Goal: Task Accomplishment & Management: Use online tool/utility

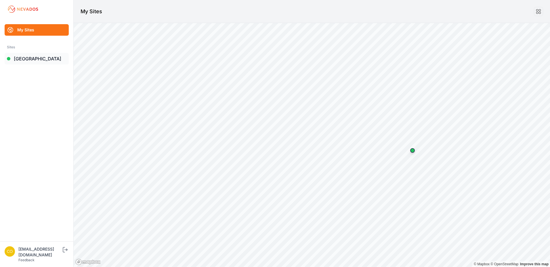
click at [41, 61] on link "[GEOGRAPHIC_DATA]" at bounding box center [37, 59] width 64 height 12
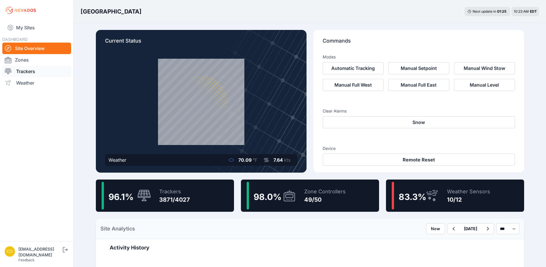
click at [34, 70] on link "Trackers" at bounding box center [36, 72] width 69 height 12
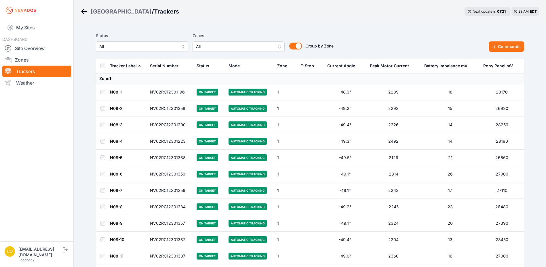
click at [238, 48] on span "All" at bounding box center [234, 46] width 77 height 7
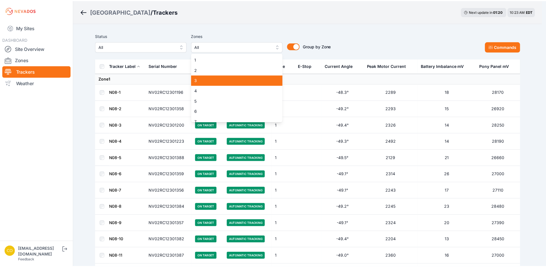
scroll to position [115, 0]
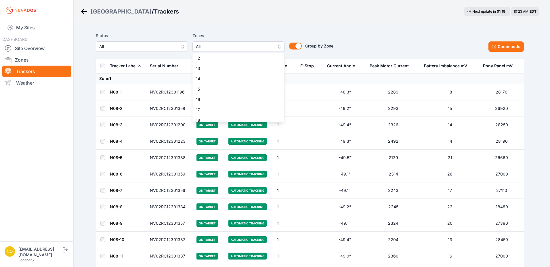
click at [357, 34] on div "Status All Zones All 1 2 3 4 5 6 7 8 9 10 11 12 13 14 15 16 17 18 19 20 21 22 2…" at bounding box center [310, 42] width 428 height 20
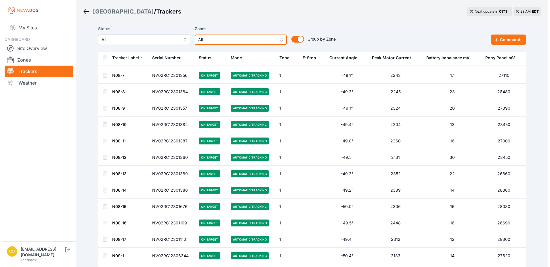
scroll to position [29, 0]
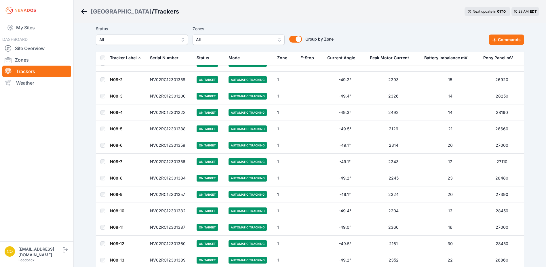
click at [246, 42] on span "All" at bounding box center [234, 39] width 77 height 7
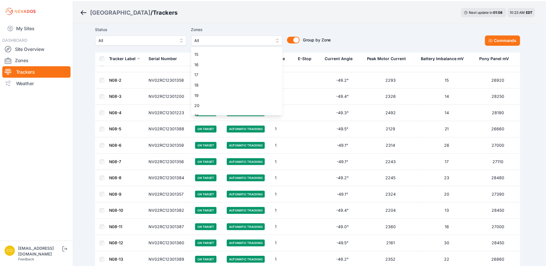
scroll to position [86, 0]
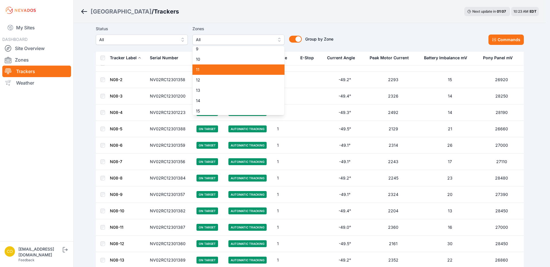
click at [239, 73] on div "1 2 3 4 5 6 7 8 9 10 11 12 13 14 15 16 17 18 19 20 21 22 23 24 25 26 27 28 29 3…" at bounding box center [239, 80] width 92 height 69
click at [239, 73] on div "11" at bounding box center [239, 69] width 92 height 10
click at [350, 34] on div "Status All Zones All 1 2 3 4 5 6 7 8 9 10 11 12 13 14 15 16 17 18 19 20 21 22 2…" at bounding box center [310, 35] width 428 height 20
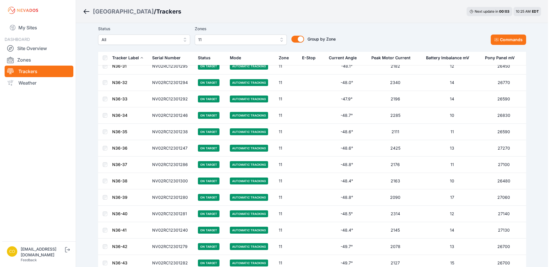
scroll to position [547, 0]
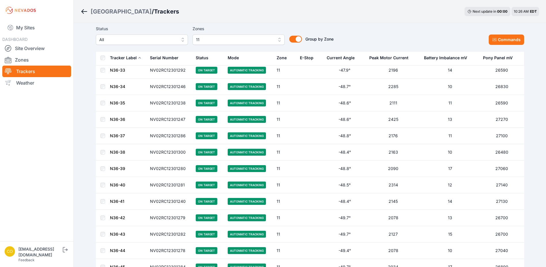
click at [210, 43] on span "11" at bounding box center [234, 39] width 77 height 7
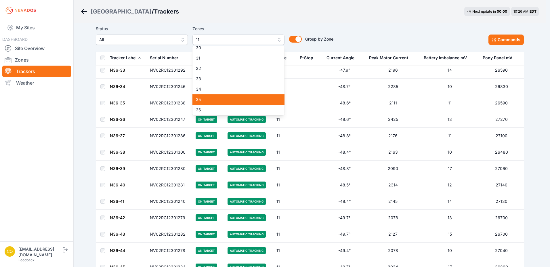
scroll to position [334, 0]
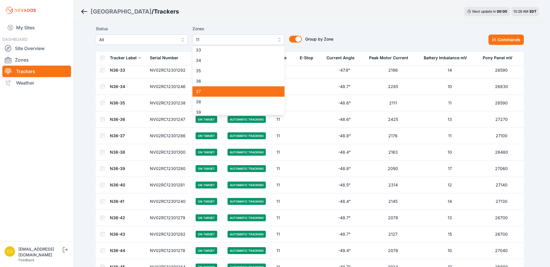
click at [226, 94] on span "37" at bounding box center [235, 92] width 78 height 6
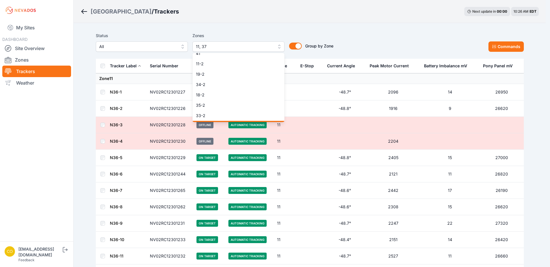
scroll to position [451, 0]
click at [232, 114] on span "37-2" at bounding box center [235, 116] width 78 height 6
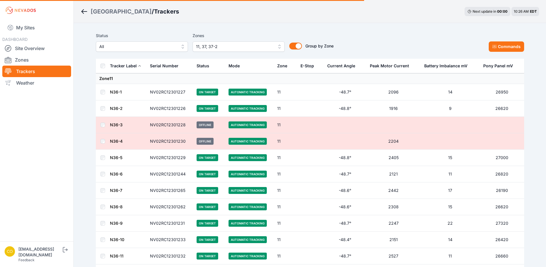
click at [498, 46] on button "Commands" at bounding box center [506, 46] width 35 height 10
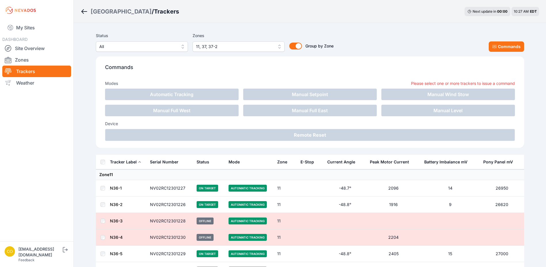
click at [261, 47] on span "11, 37, 37-2" at bounding box center [234, 46] width 77 height 7
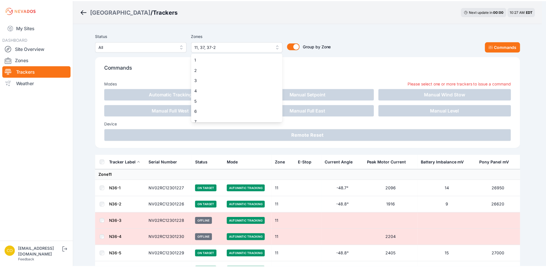
scroll to position [46, 0]
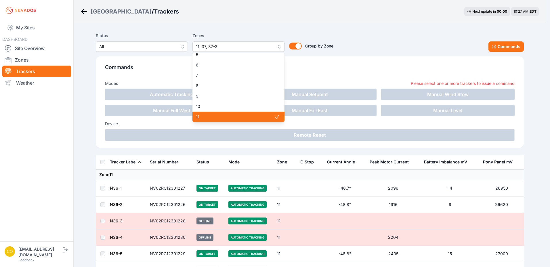
click at [226, 117] on span "11" at bounding box center [235, 117] width 78 height 6
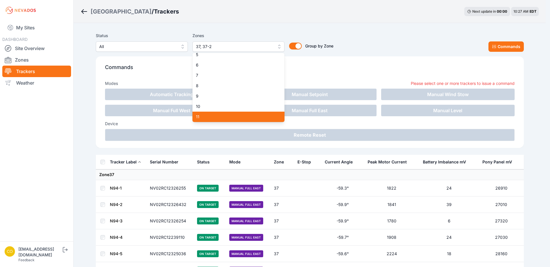
drag, startPoint x: 438, startPoint y: 38, endPoint x: 313, endPoint y: 48, distance: 126.3
click at [438, 38] on div "Status All Zones 37, 37-2 1 2 3 4 5 6 7 8 9 10 11 12 13 14 15 16 17 18 19 20 21…" at bounding box center [310, 42] width 428 height 20
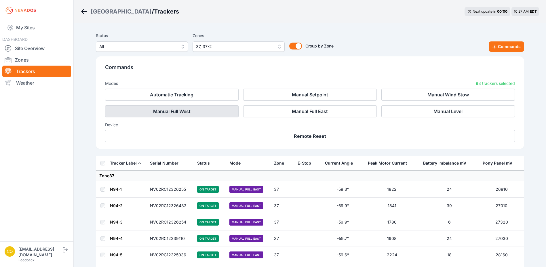
click at [197, 117] on button "Manual Full West" at bounding box center [172, 111] width 134 height 12
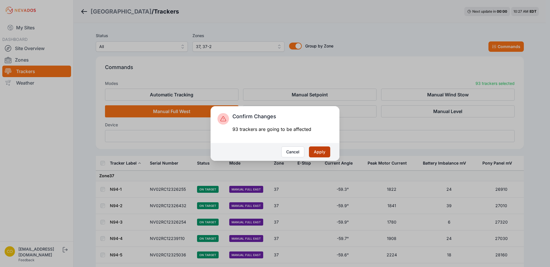
click at [325, 152] on button "Apply" at bounding box center [319, 152] width 21 height 11
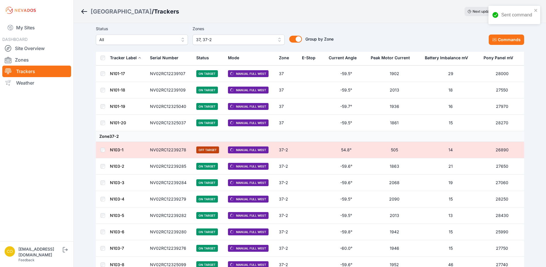
scroll to position [921, 0]
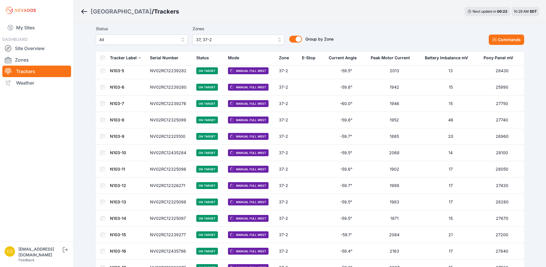
scroll to position [836, 0]
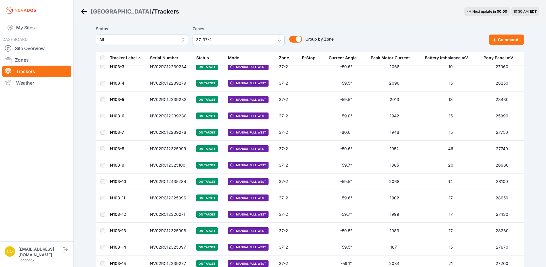
scroll to position [1037, 0]
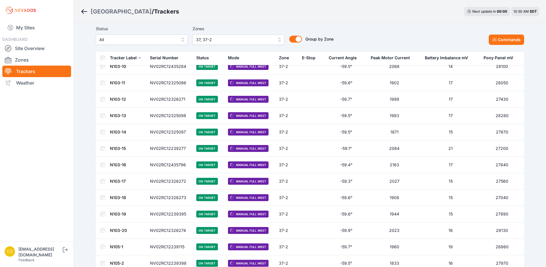
drag, startPoint x: 361, startPoint y: 111, endPoint x: 365, endPoint y: 46, distance: 65.2
click at [372, 28] on div "Status All Zones 37, 37-2 Group by Zone Group by Zone Commands" at bounding box center [310, 35] width 428 height 20
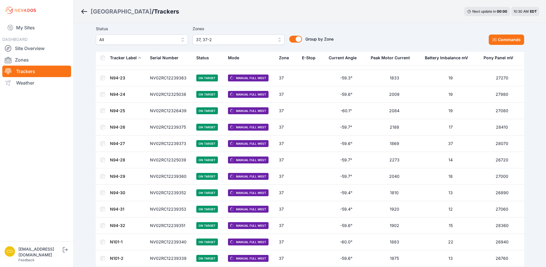
scroll to position [462, 0]
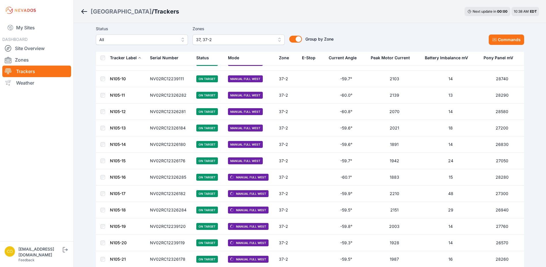
scroll to position [1412, 0]
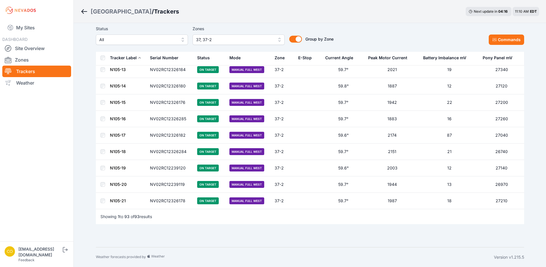
scroll to position [1354, 0]
